Goal: Book appointment/travel/reservation

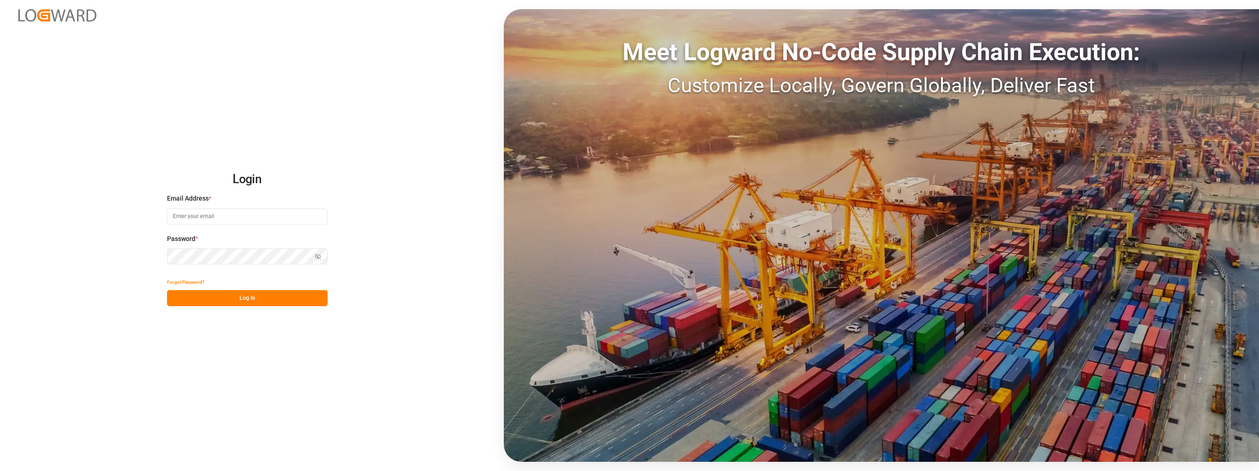
type input "[EMAIL_ADDRESS][PERSON_NAME][DOMAIN_NAME]"
click at [263, 297] on button "Log In" at bounding box center [247, 298] width 161 height 16
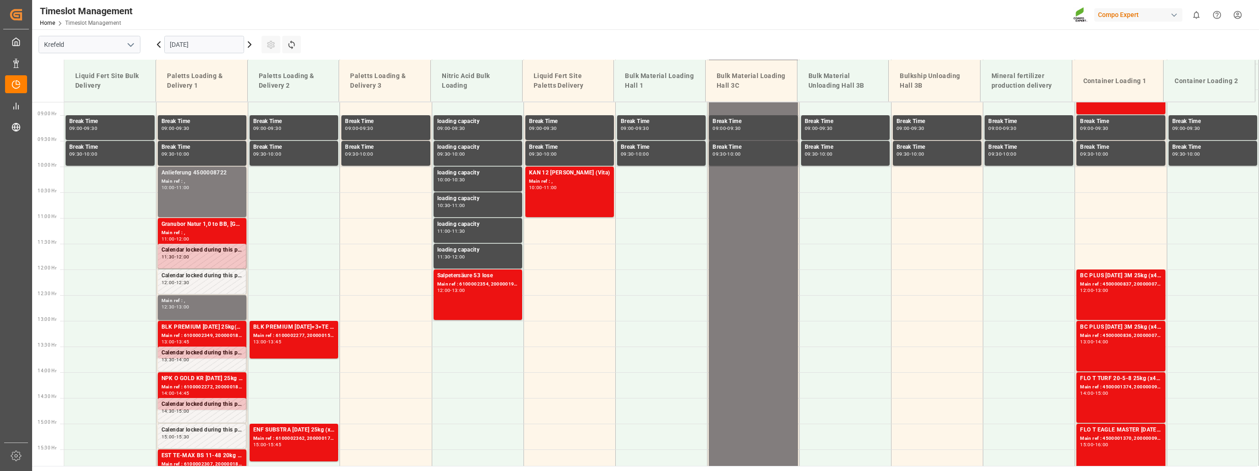
scroll to position [365, 0]
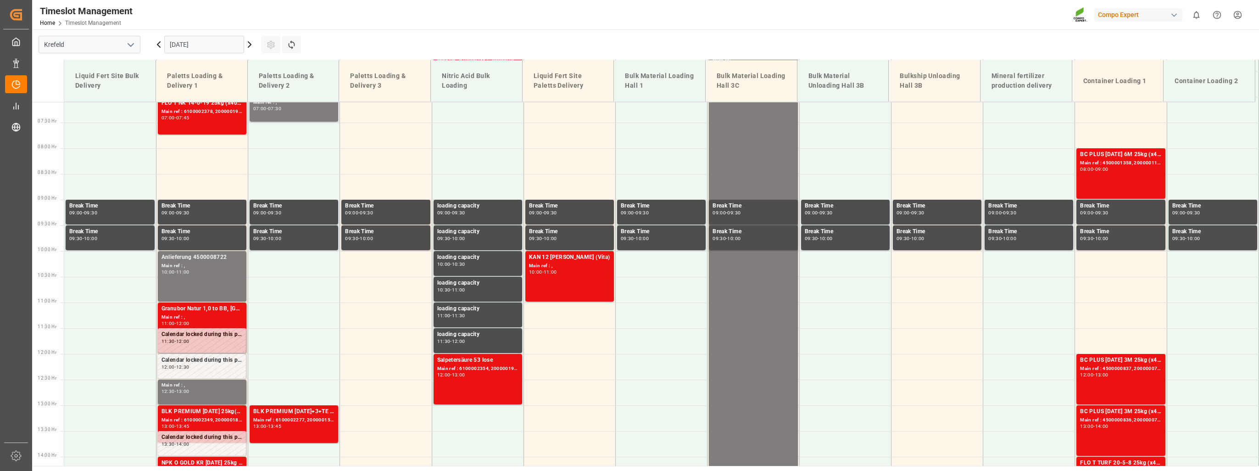
click at [253, 47] on icon at bounding box center [249, 44] width 11 height 11
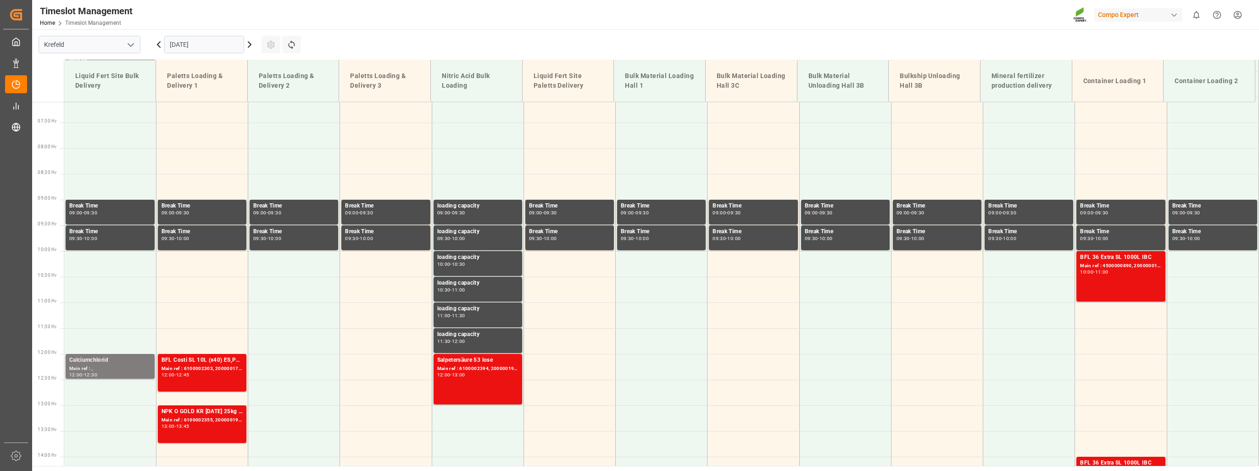
click at [252, 49] on icon at bounding box center [249, 44] width 11 height 11
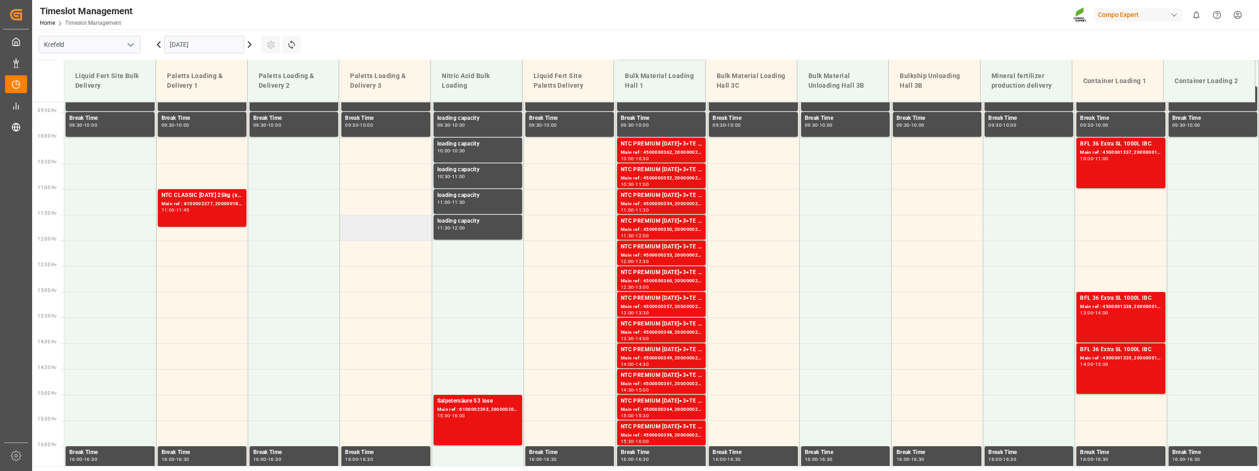
scroll to position [477, 0]
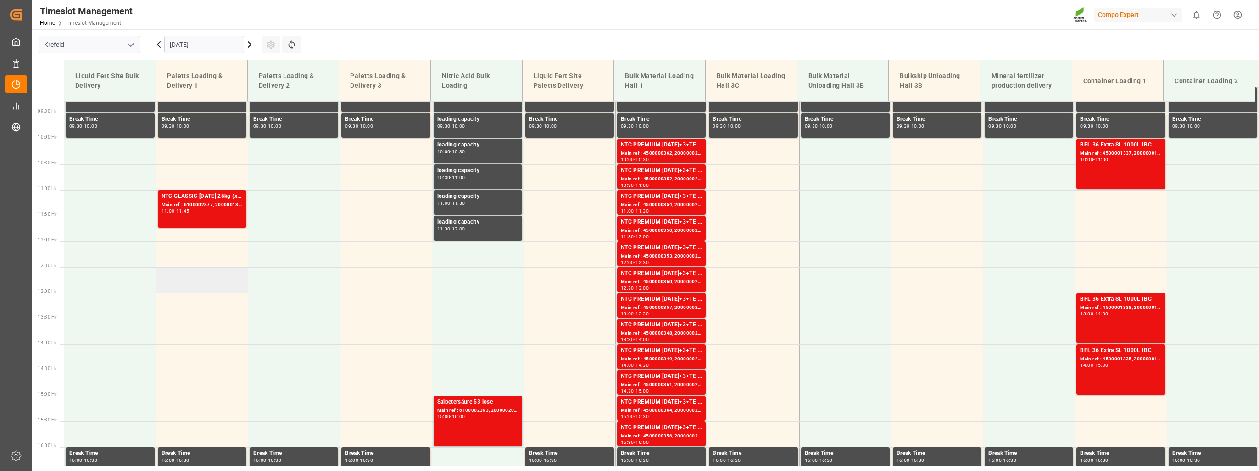
click at [237, 281] on td at bounding box center [202, 280] width 92 height 26
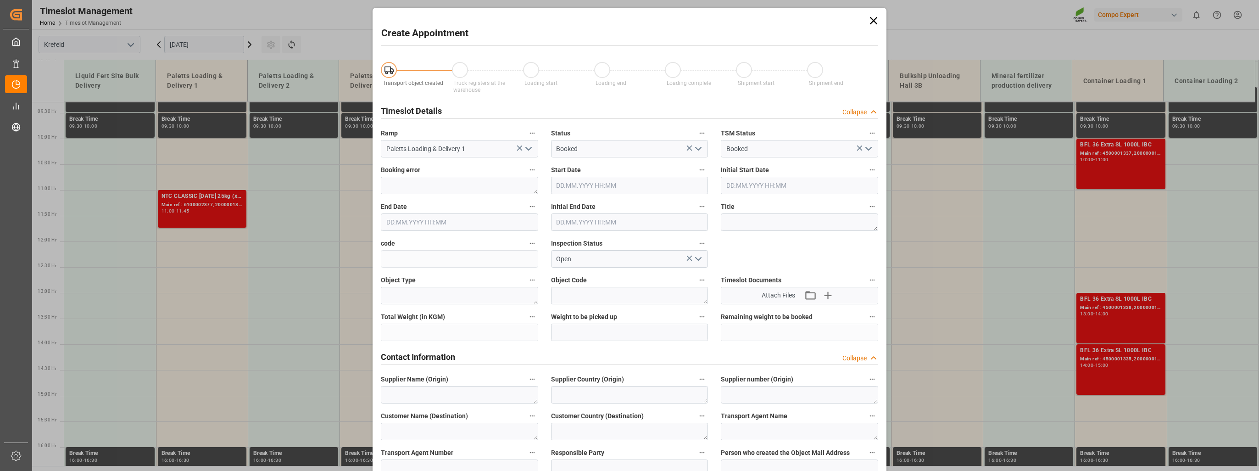
type input "[DATE] 12:30"
type input "[DATE] 13:00"
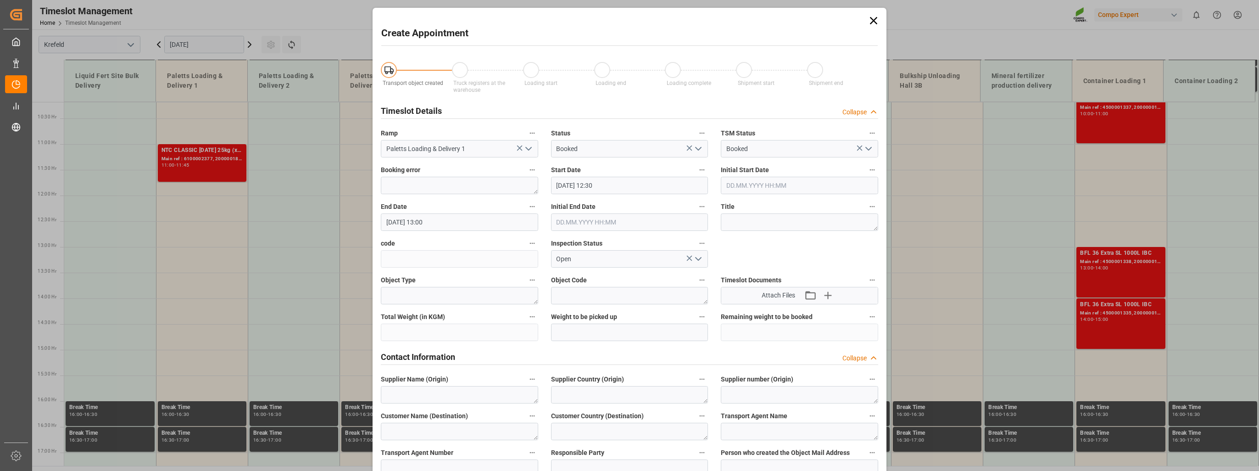
click at [868, 23] on icon at bounding box center [873, 20] width 13 height 13
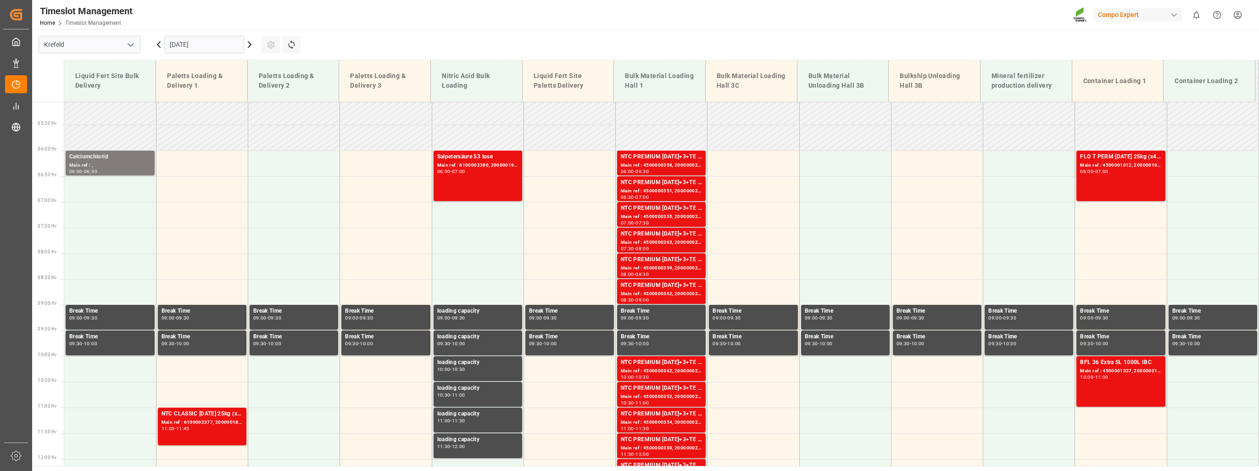
scroll to position [156, 0]
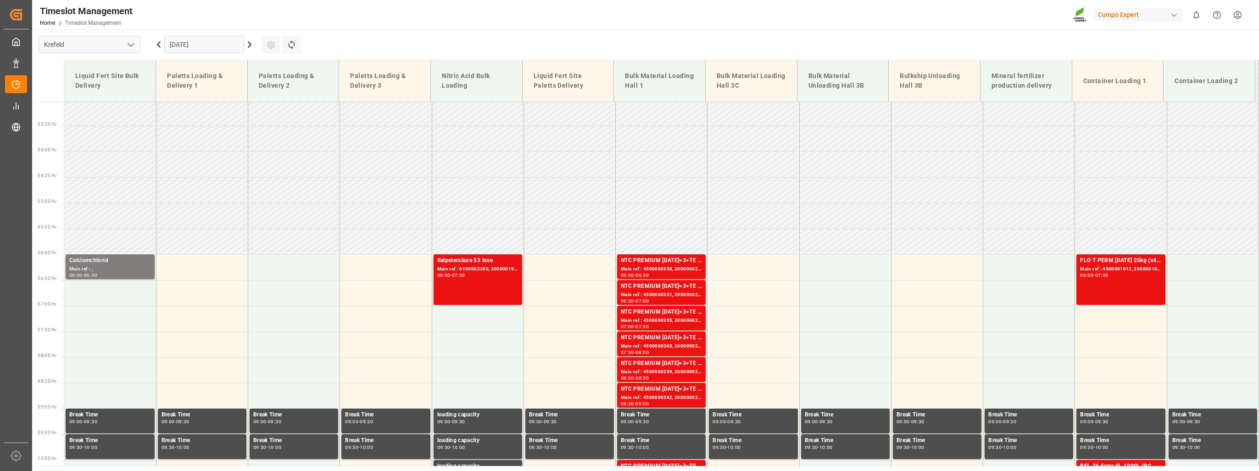
click at [151, 47] on div "[DATE]" at bounding box center [204, 44] width 115 height 30
click at [158, 44] on icon at bounding box center [158, 45] width 3 height 6
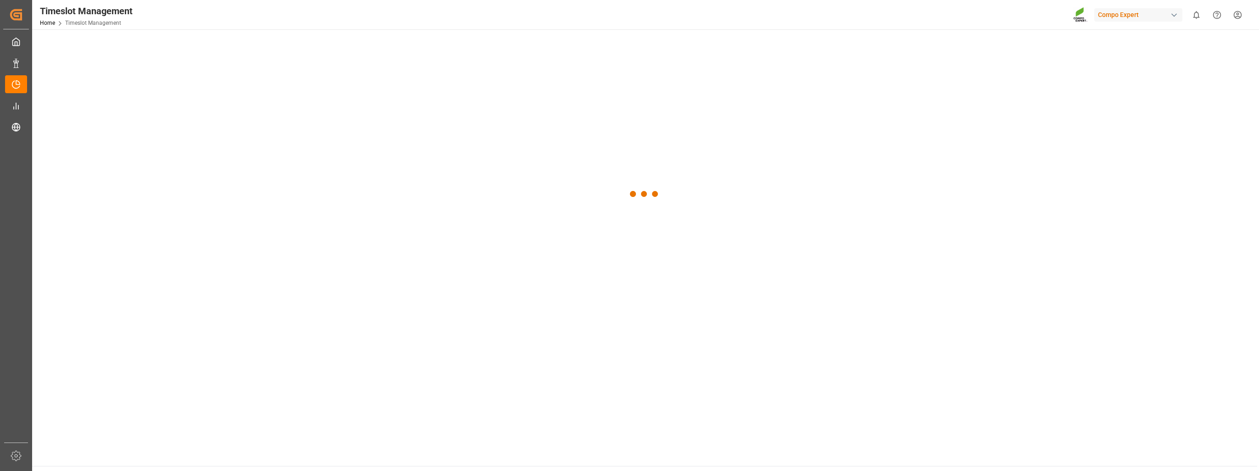
click at [158, 44] on div at bounding box center [644, 194] width 1225 height 330
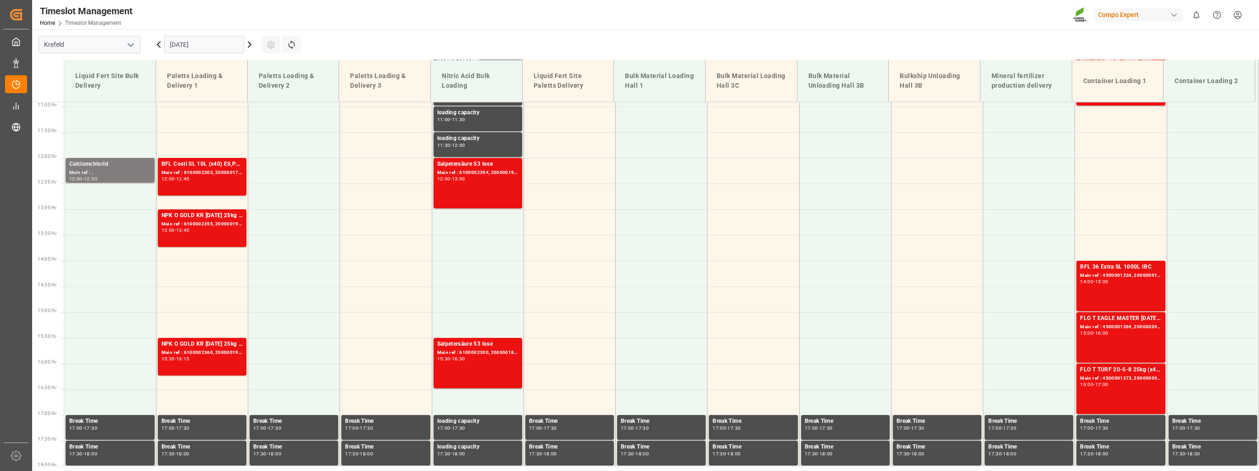
scroll to position [569, 0]
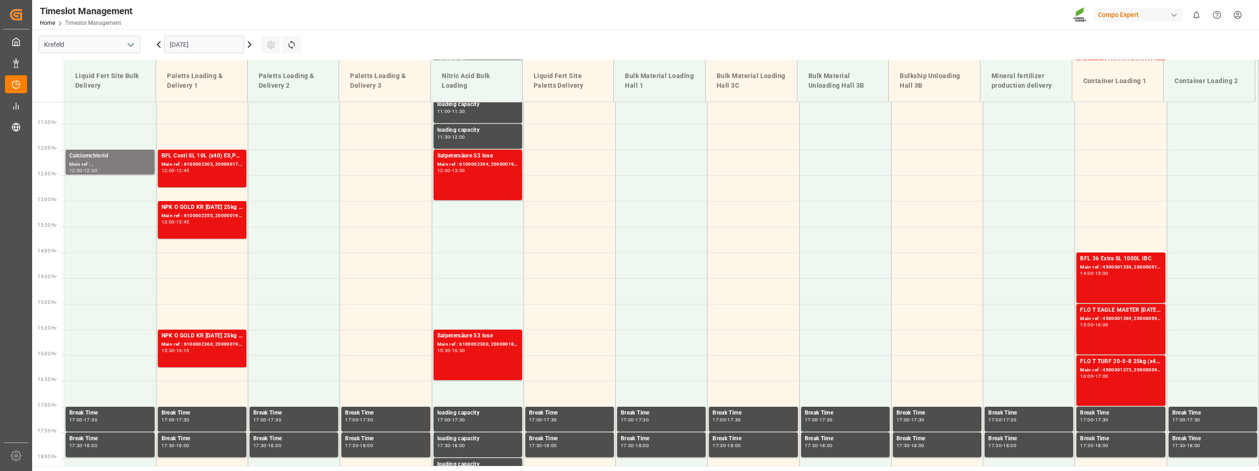
click at [159, 44] on icon at bounding box center [158, 44] width 11 height 11
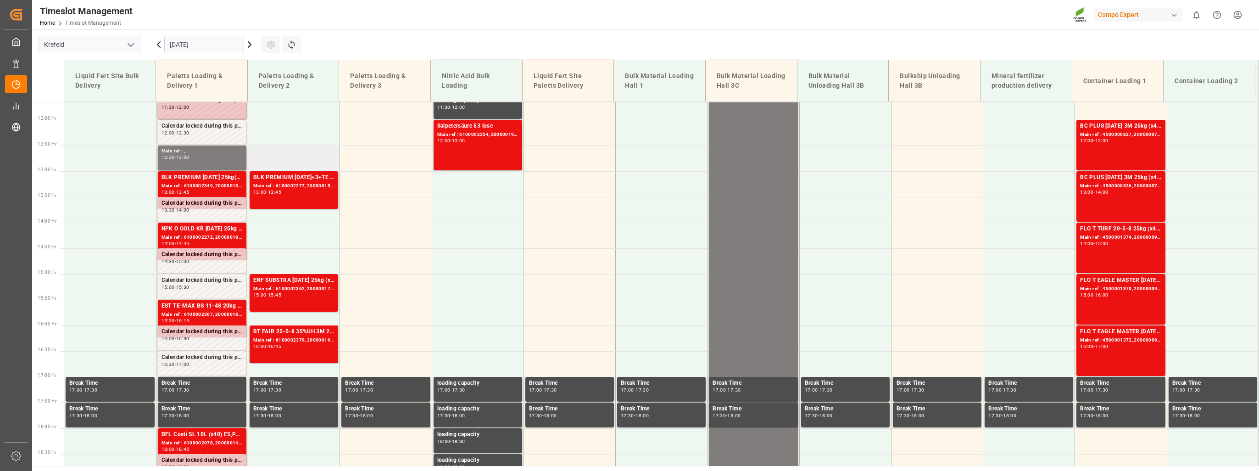
scroll to position [615, 0]
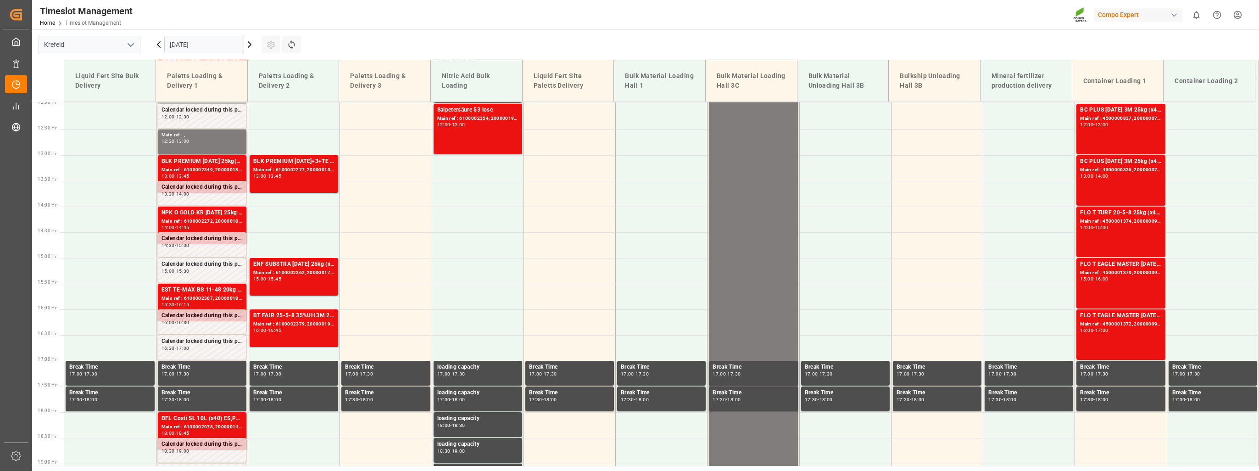
drag, startPoint x: 252, startPoint y: 47, endPoint x: 198, endPoint y: 54, distance: 54.2
click at [252, 47] on icon at bounding box center [249, 44] width 11 height 11
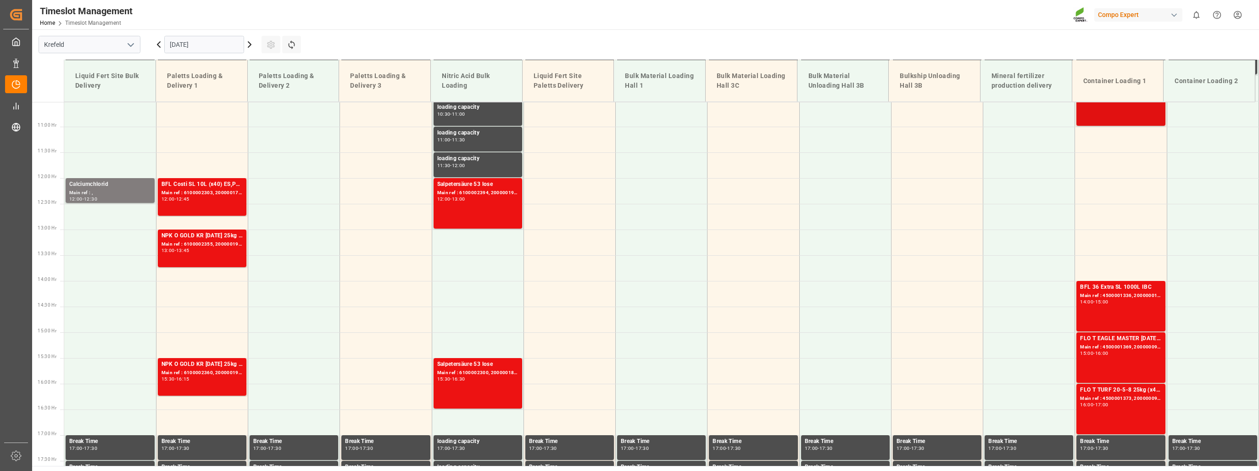
scroll to position [569, 0]
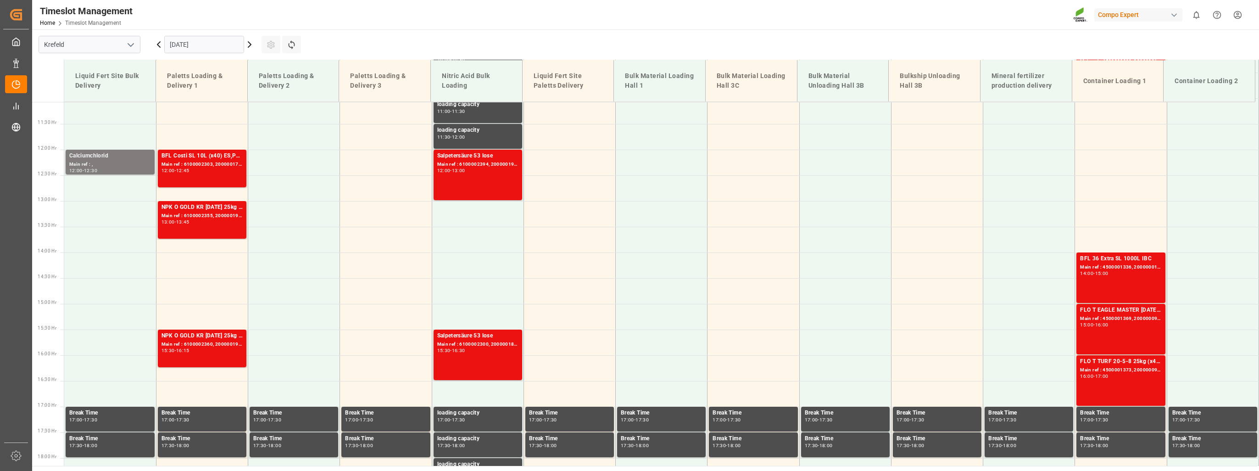
drag, startPoint x: 154, startPoint y: 46, endPoint x: 160, endPoint y: 67, distance: 21.1
click at [154, 46] on icon at bounding box center [158, 44] width 11 height 11
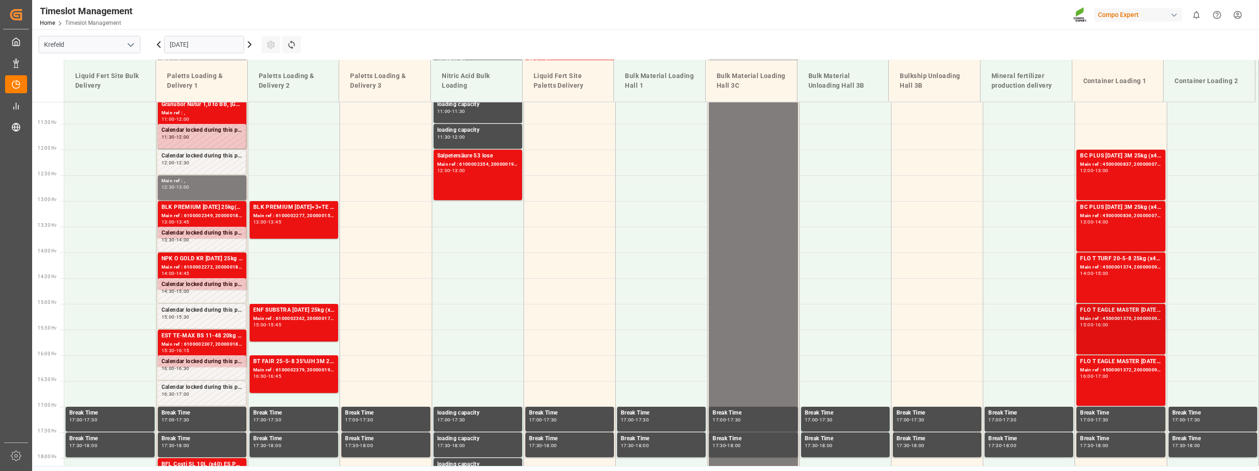
click at [1127, 334] on div "FLO T EAGLE MASTER [DATE] 25kg (x42) WW Main ref : 4500001370, 2000000989 15:00…" at bounding box center [1120, 329] width 81 height 47
click at [1122, 330] on div "FLO T EAGLE MASTER [DATE] 25kg (x42) WW Main ref : 4500001370, 2000000989 15:00…" at bounding box center [1120, 329] width 81 height 47
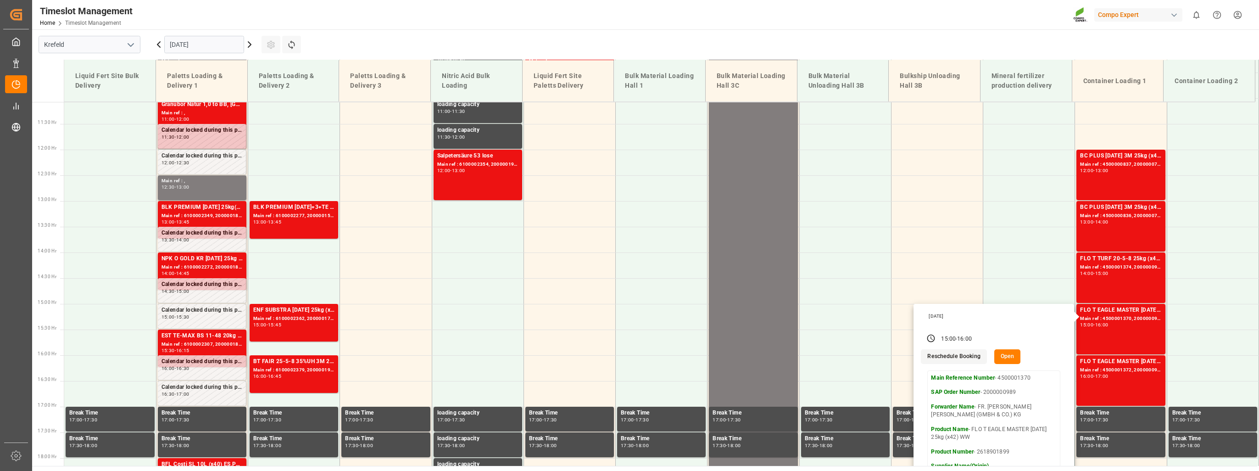
click at [1007, 358] on button "Open" at bounding box center [1008, 356] width 27 height 15
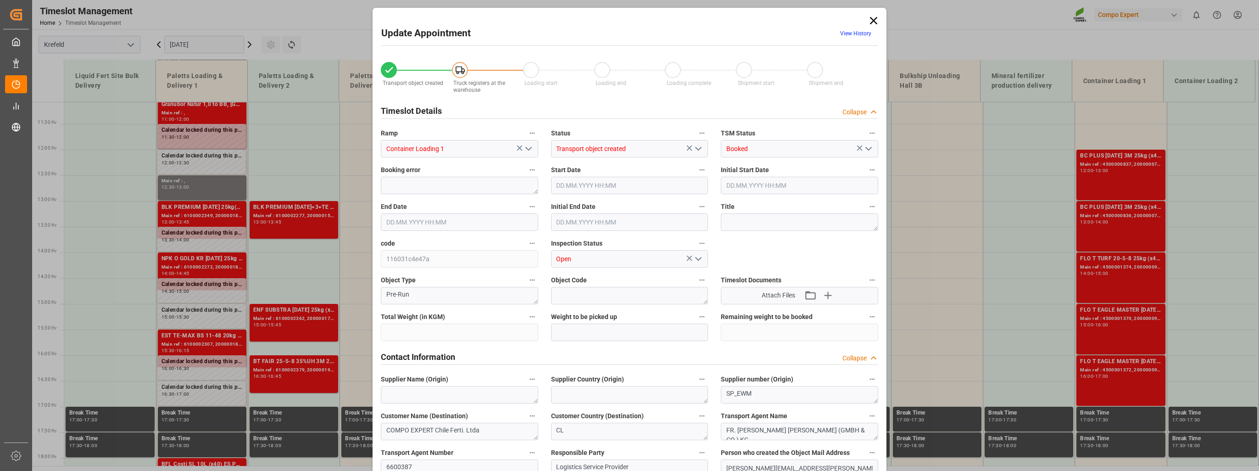
type input "21520.8"
type input "0"
type input "[DATE] 15:00"
type input "[DATE] 16:00"
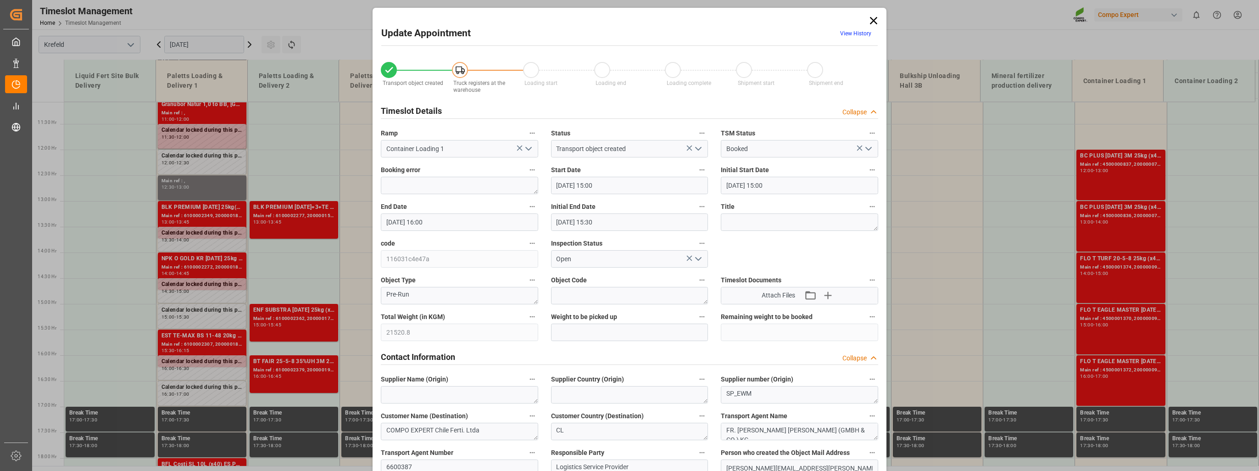
type input "[DATE] 15:30"
type input "[DATE] 08:48"
type input "[DATE] 07:31"
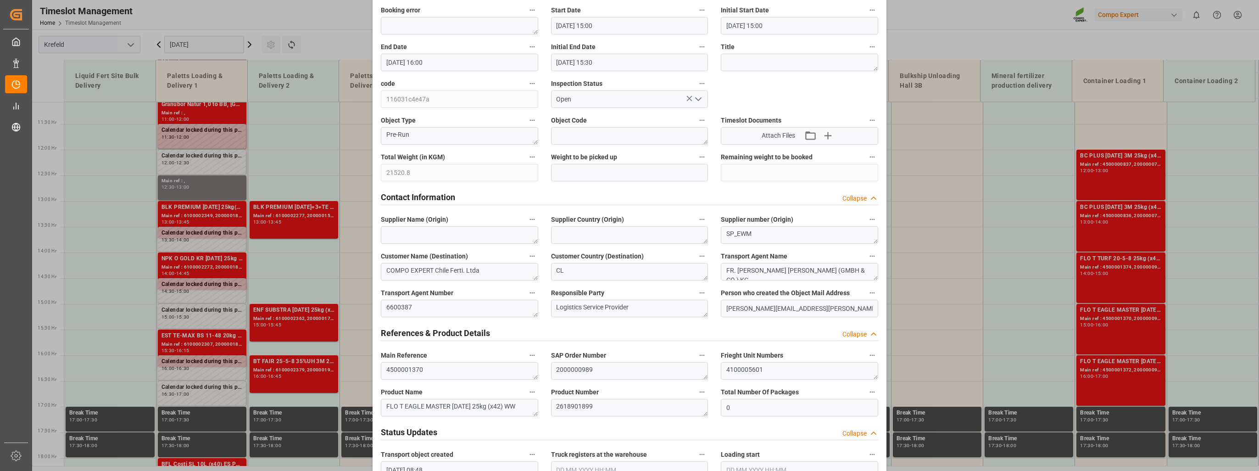
scroll to position [0, 0]
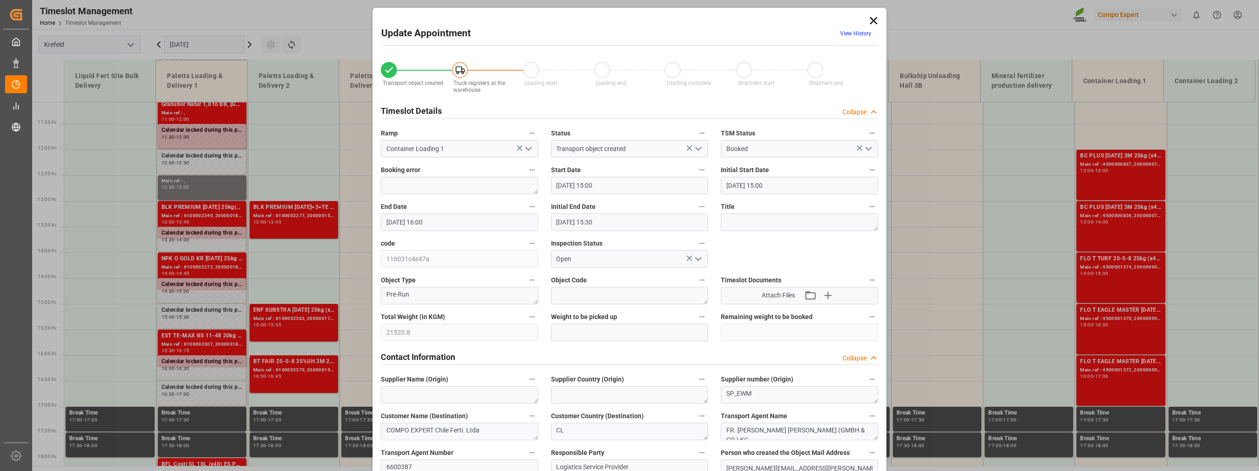
click at [876, 21] on icon at bounding box center [873, 20] width 13 height 13
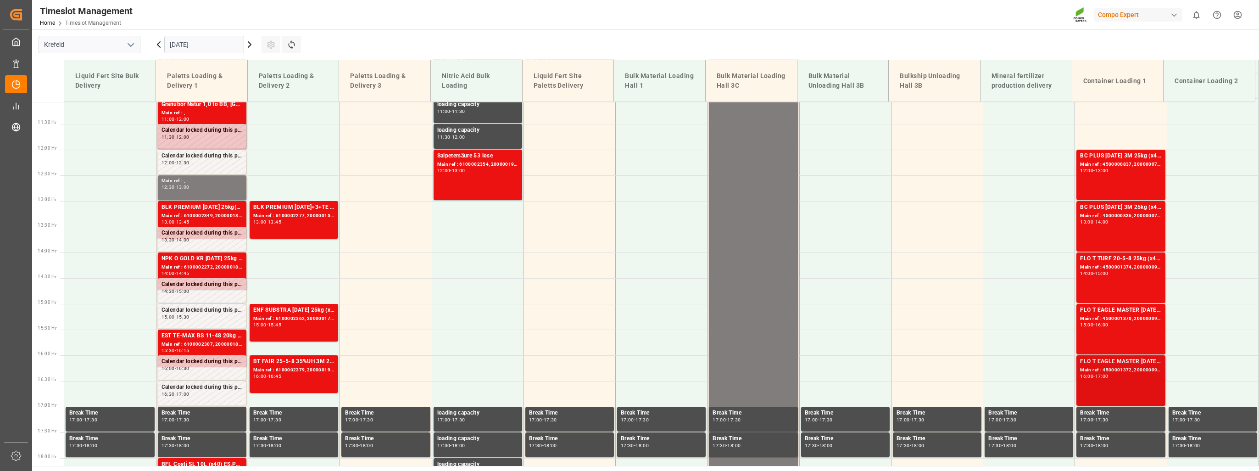
click at [1101, 388] on div "FLO T EAGLE MASTER [DATE] 25kg (x42) WW Main ref : 4500001372, 2000000989 16:00…" at bounding box center [1120, 380] width 81 height 47
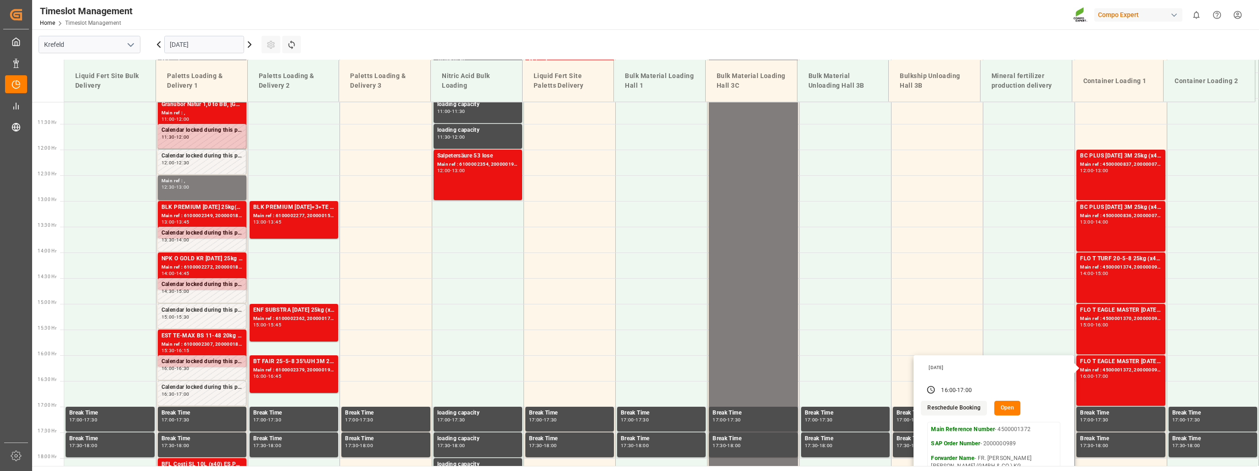
click at [1012, 413] on button "Open" at bounding box center [1008, 408] width 27 height 15
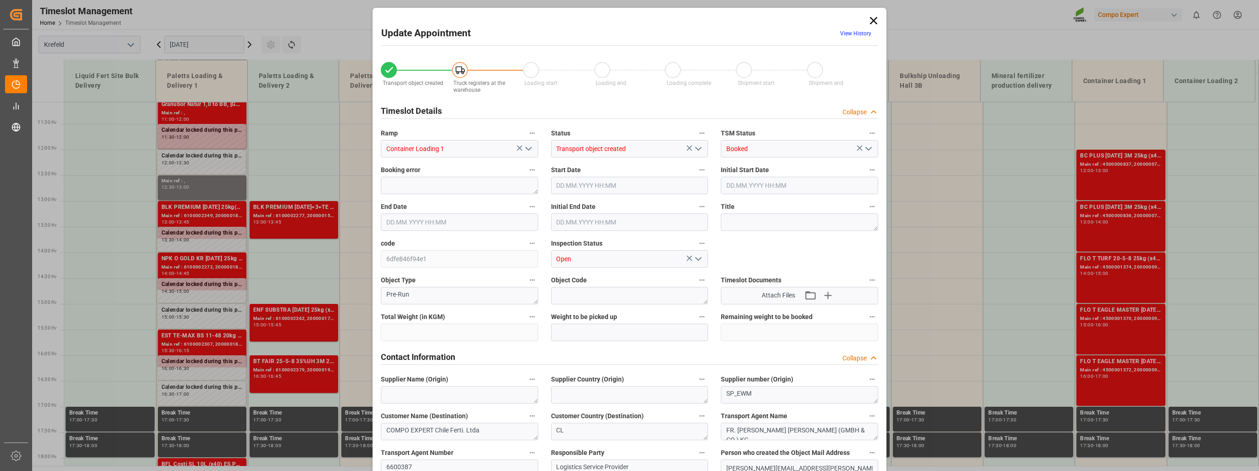
type input "21520.8"
type input "0"
type input "[DATE] 16:00"
type input "[DATE] 17:00"
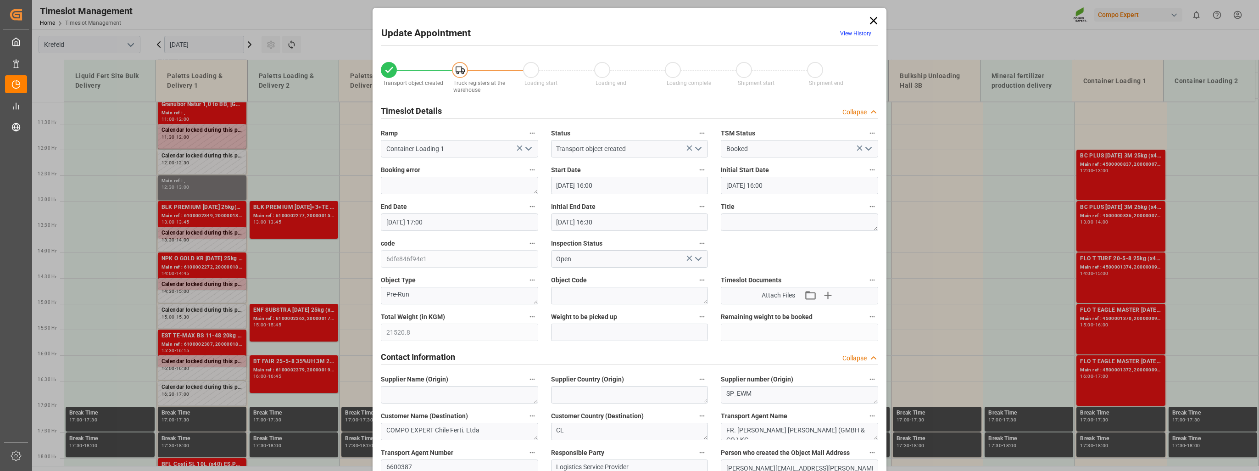
type input "[DATE] 16:30"
type input "[DATE] 08:48"
type input "[DATE] 07:32"
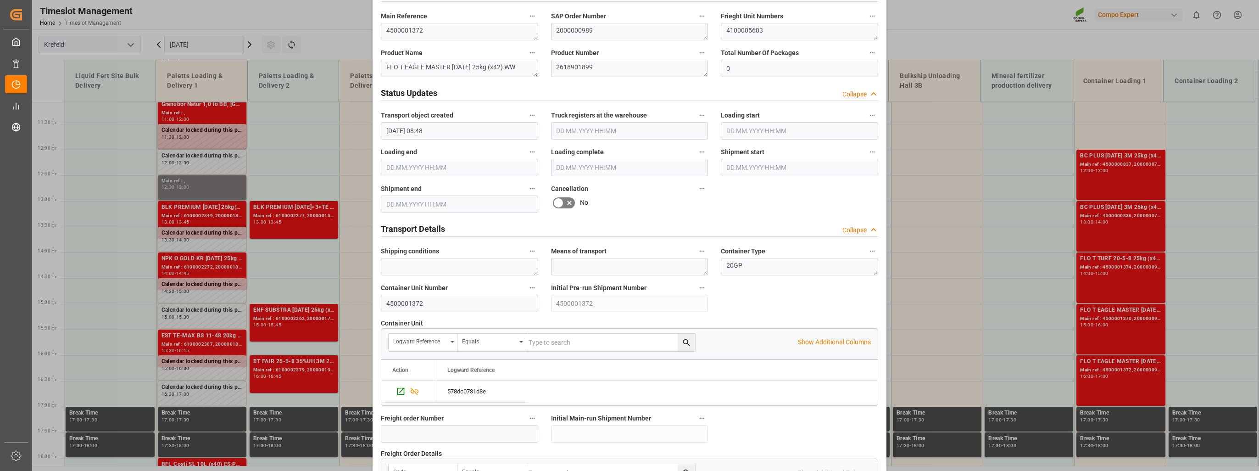
scroll to position [505, 0]
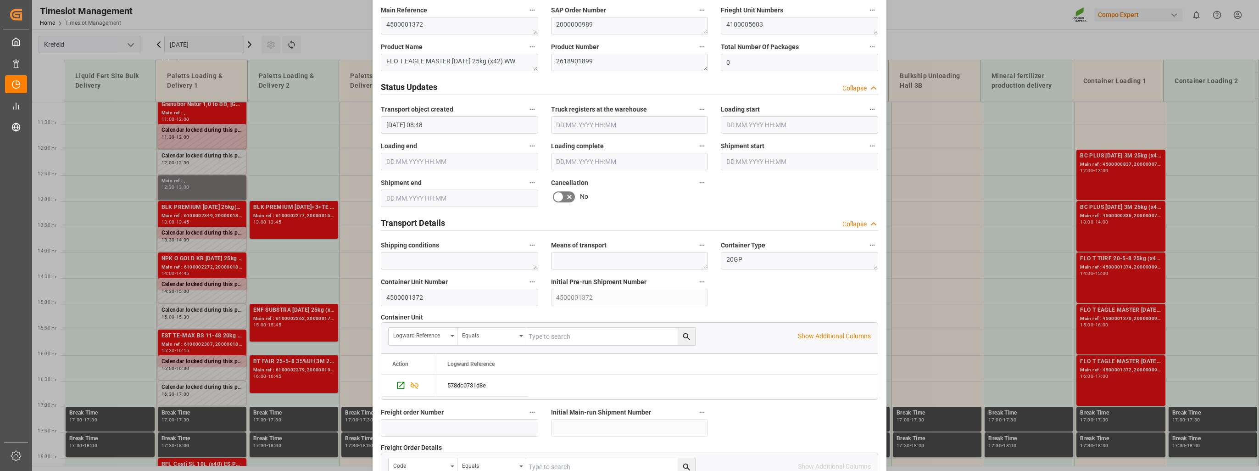
click at [1111, 269] on div "Update Appointment View History Transport object created Truck registers at the…" at bounding box center [629, 235] width 1259 height 471
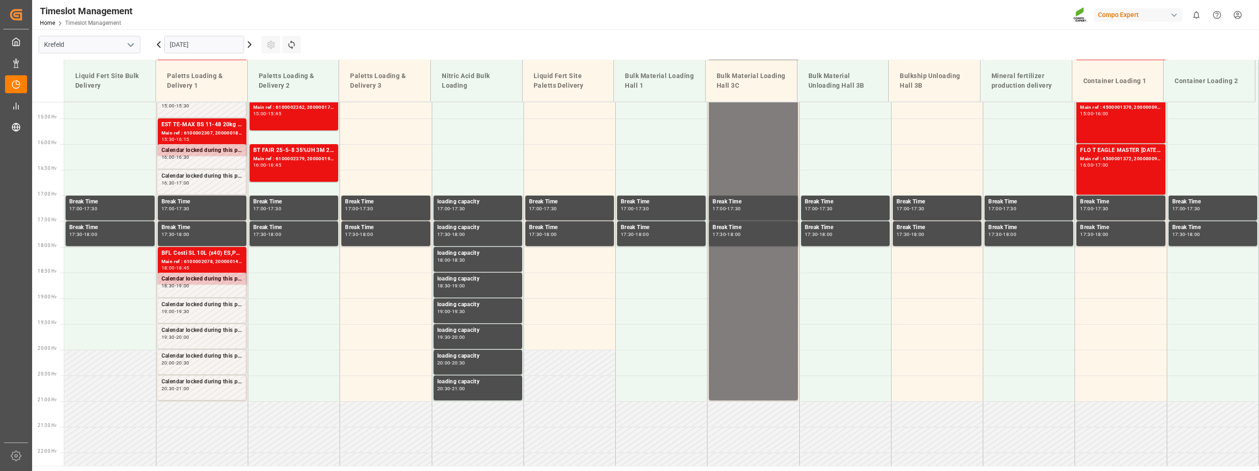
scroll to position [734, 0]
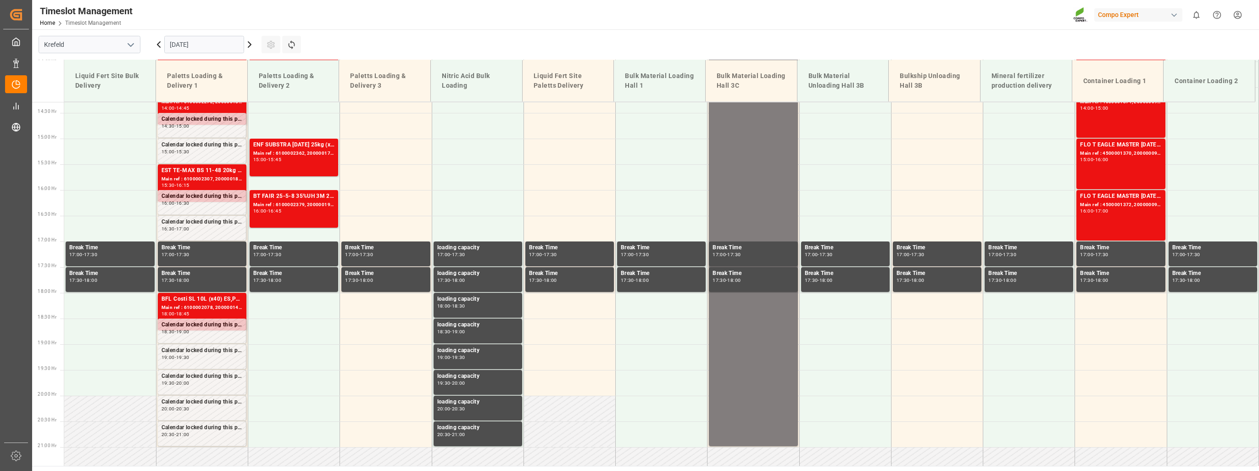
drag, startPoint x: 249, startPoint y: 45, endPoint x: 314, endPoint y: 62, distance: 67.2
click at [249, 45] on icon at bounding box center [249, 44] width 11 height 11
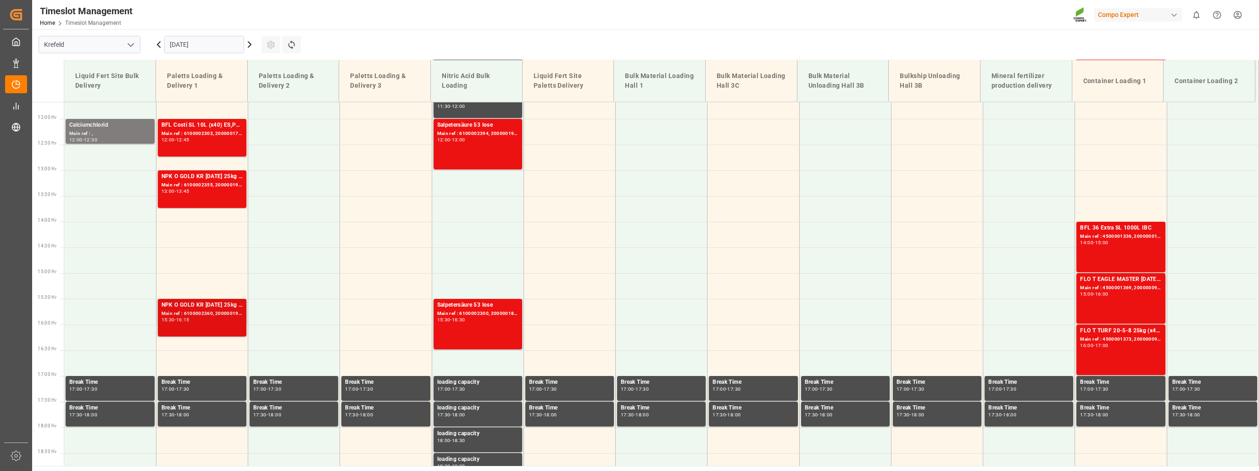
scroll to position [615, 0]
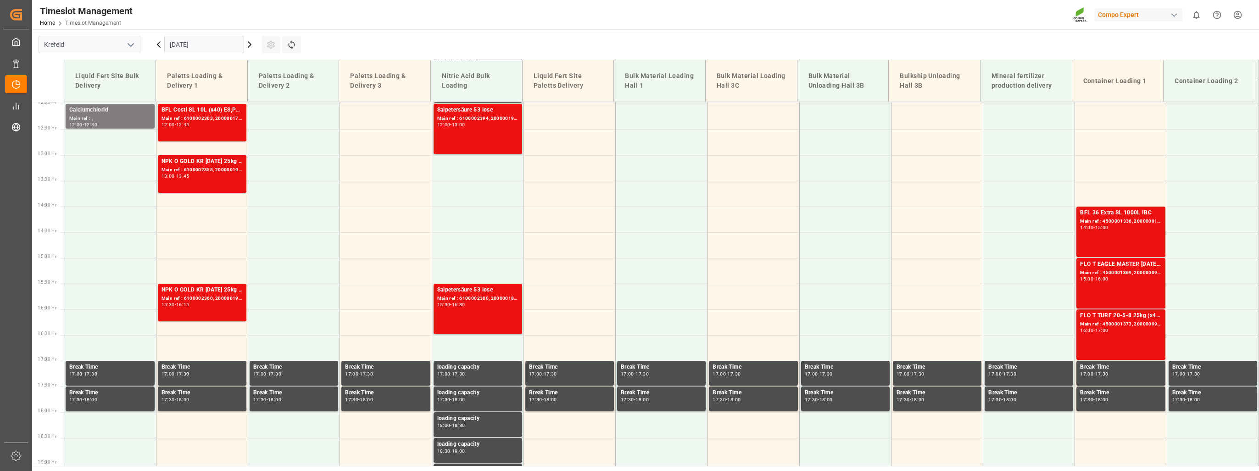
drag, startPoint x: 306, startPoint y: 18, endPoint x: 306, endPoint y: 0, distance: 17.4
click at [306, 18] on div "Timeslot Management Home Timeslot Management Compo Expert 0 Notifications Only …" at bounding box center [643, 14] width 1234 height 29
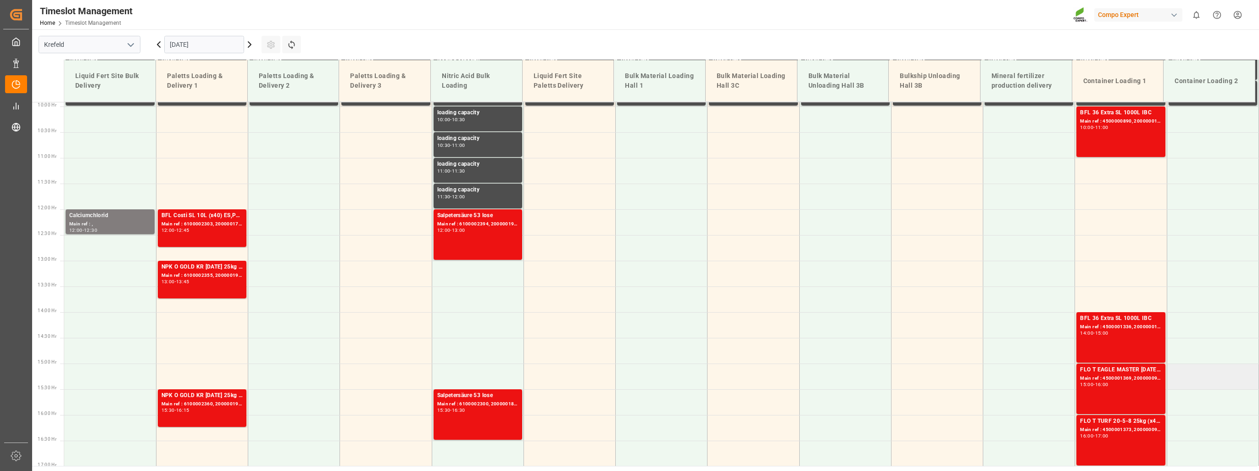
scroll to position [523, 0]
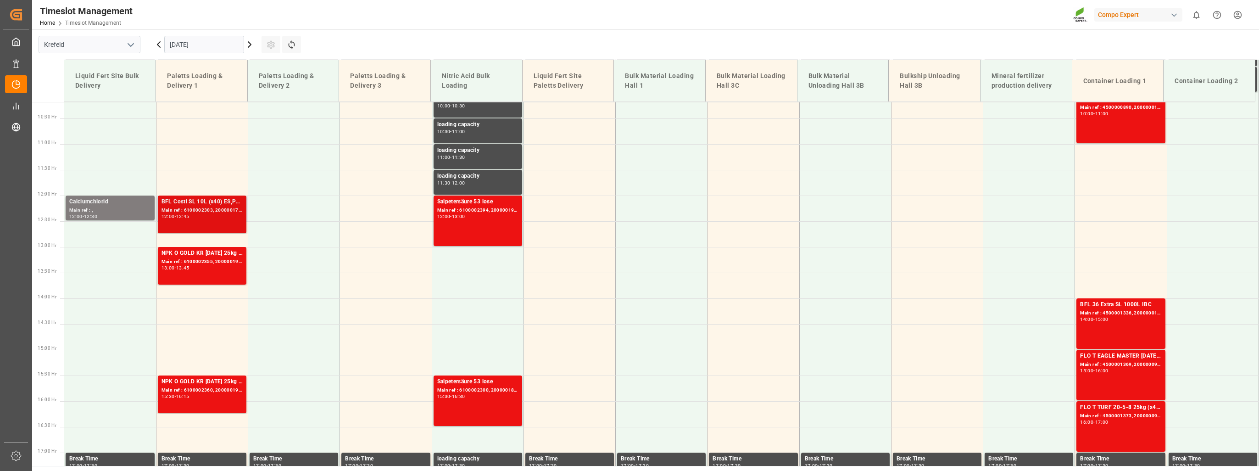
click at [209, 224] on div "BFL Costi SL 10L (x40) ES,PTDMPP kristallin 98%, 25 kg (x20)ENF HIGH-K (IB) [DA…" at bounding box center [202, 214] width 81 height 34
click at [248, 45] on icon at bounding box center [249, 44] width 11 height 11
